Goal: Task Accomplishment & Management: Manage account settings

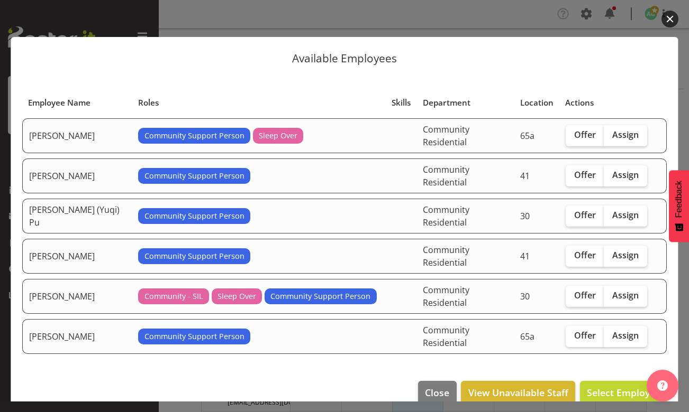
select select "2"
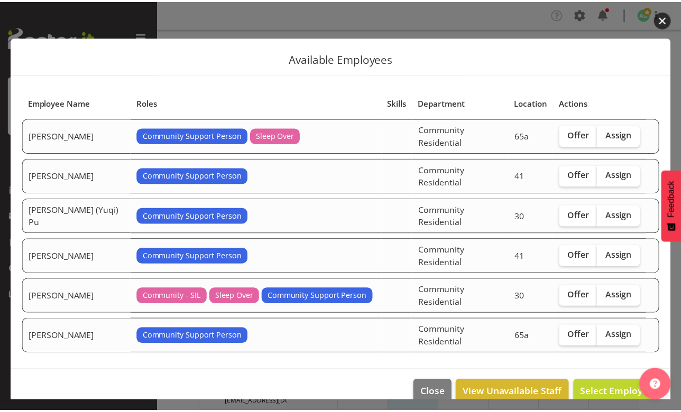
scroll to position [295, 0]
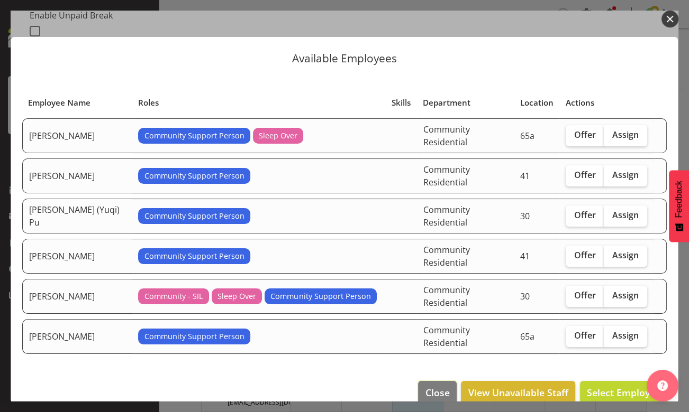
click at [439, 386] on span "Close" at bounding box center [437, 393] width 24 height 14
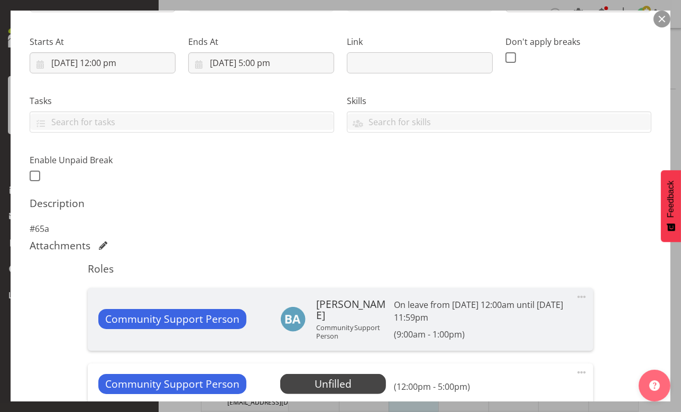
scroll to position [54, 0]
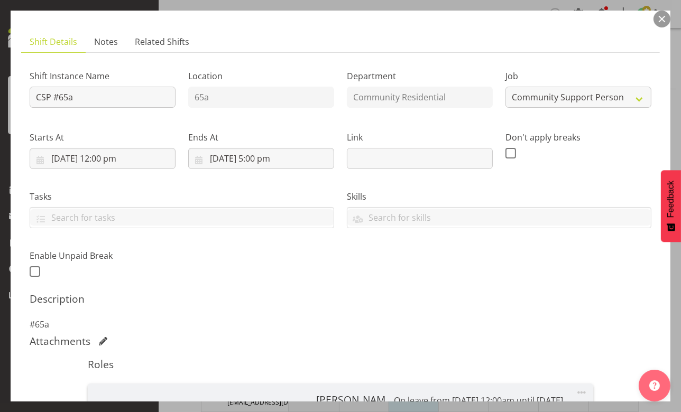
click at [661, 15] on button "button" at bounding box center [662, 19] width 17 height 17
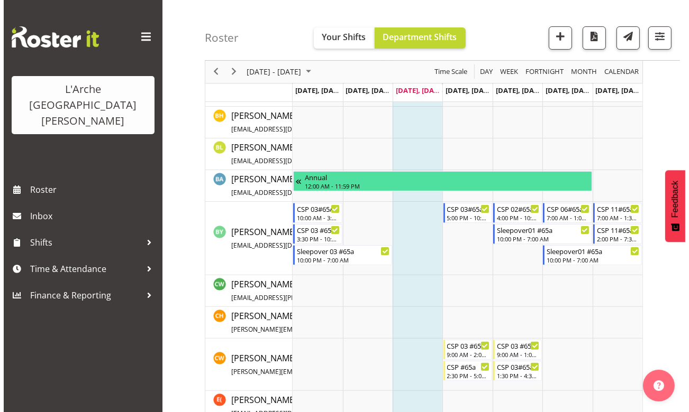
scroll to position [240, 0]
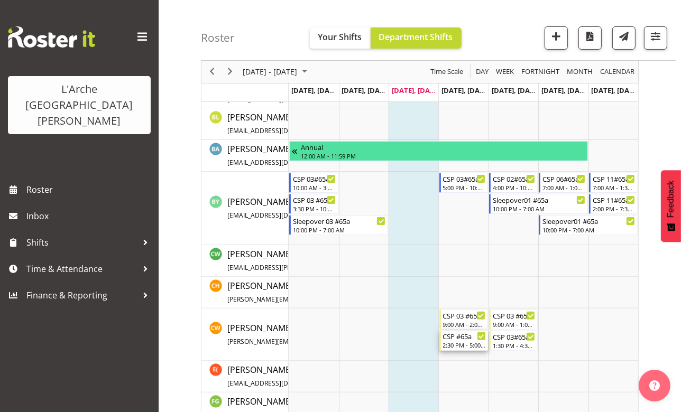
click at [475, 348] on div "2:30 PM - 5:00 PM" at bounding box center [464, 345] width 43 height 8
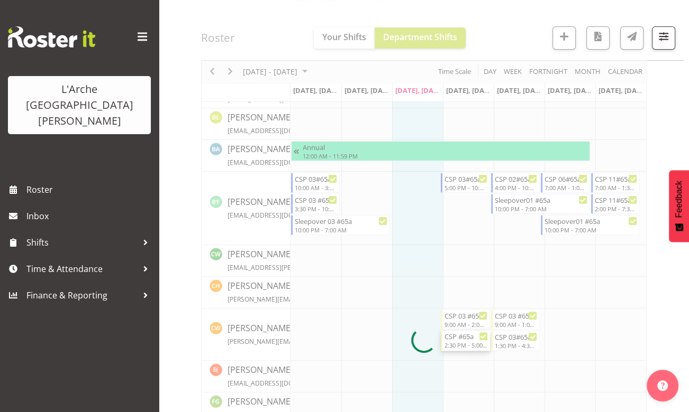
select select
select select "9"
select select "2025"
select select "17"
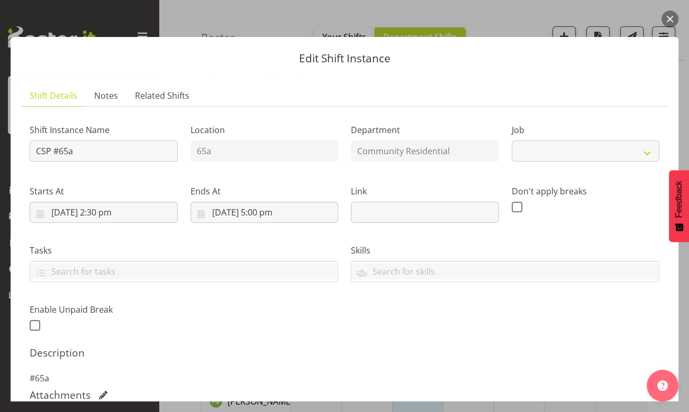
select select "3"
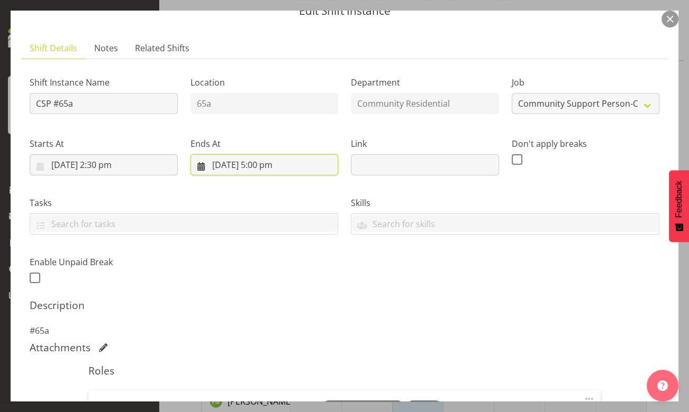
click at [259, 166] on input "[DATE] 5:00 pm" at bounding box center [264, 164] width 148 height 21
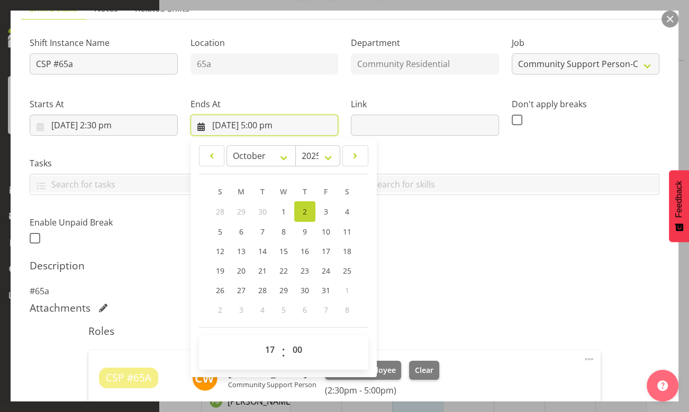
scroll to position [96, 0]
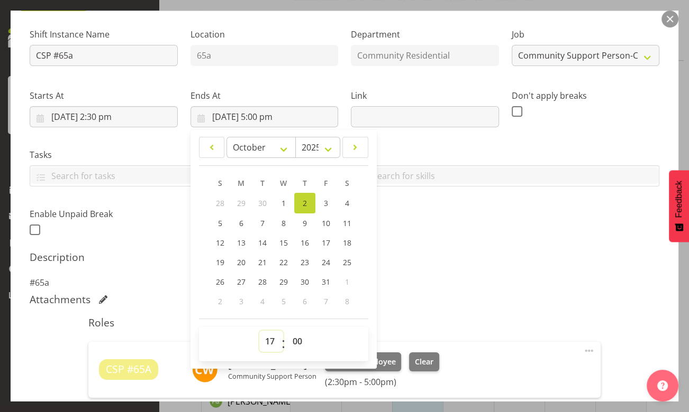
click at [270, 343] on select "00 01 02 03 04 05 06 07 08 09 10 11 12 13 14 15 16 17 18 19 20 21 22 23" at bounding box center [271, 341] width 24 height 21
select select "19"
click at [259, 331] on select "00 01 02 03 04 05 06 07 08 09 10 11 12 13 14 15 16 17 18 19 20 21 22 23" at bounding box center [271, 341] width 24 height 21
type input "[DATE] 7:00 pm"
click at [293, 343] on select "00 01 02 03 04 05 06 07 08 09 10 11 12 13 14 15 16 17 18 19 20 21 22 23 24 25 2…" at bounding box center [299, 341] width 24 height 21
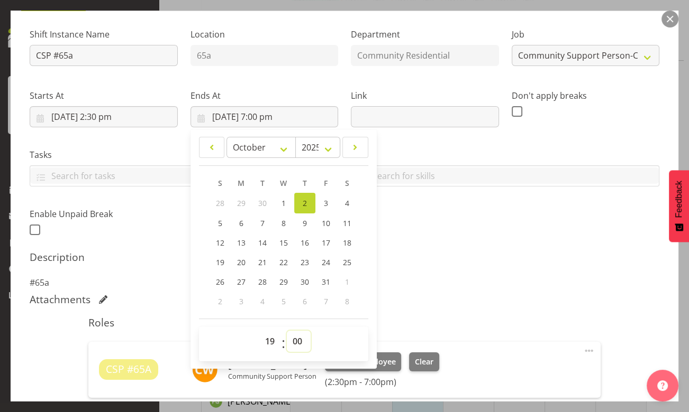
select select "30"
click at [287, 331] on select "00 01 02 03 04 05 06 07 08 09 10 11 12 13 14 15 16 17 18 19 20 21 22 23 24 25 2…" at bounding box center [299, 341] width 24 height 21
type input "[DATE] 7:30 pm"
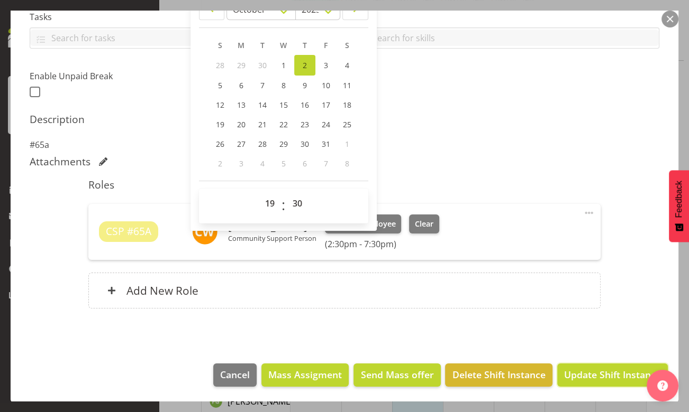
click at [593, 373] on span "Update Shift Instance" at bounding box center [612, 375] width 97 height 14
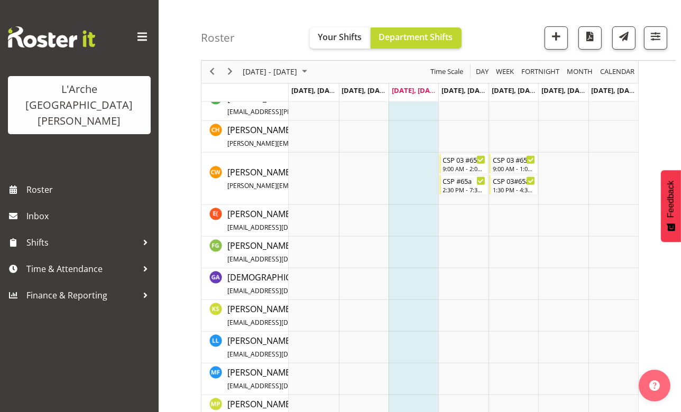
scroll to position [393, 0]
